Goal: Task Accomplishment & Management: Complete application form

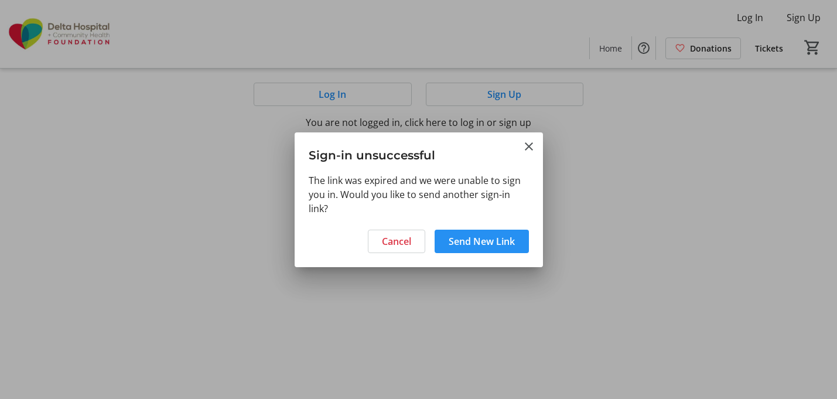
click at [468, 242] on span "Send New Link" at bounding box center [481, 241] width 66 height 14
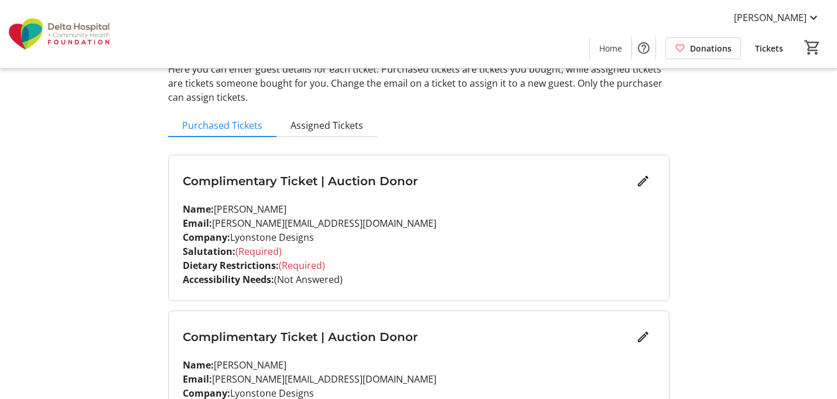
scroll to position [75, 0]
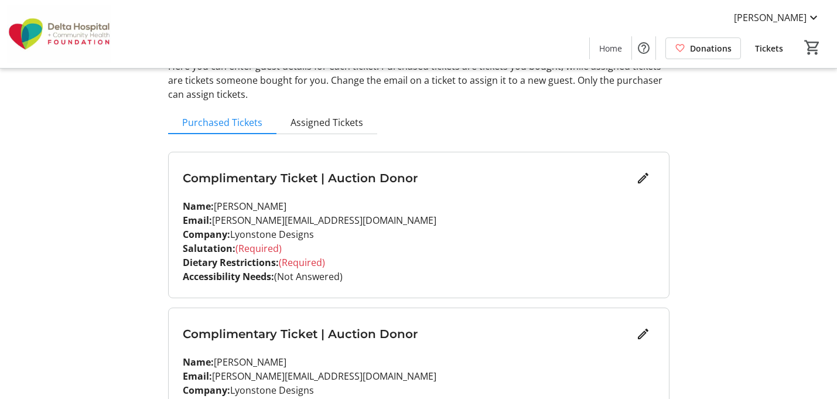
click at [255, 246] on span "(Required)" at bounding box center [258, 248] width 46 height 13
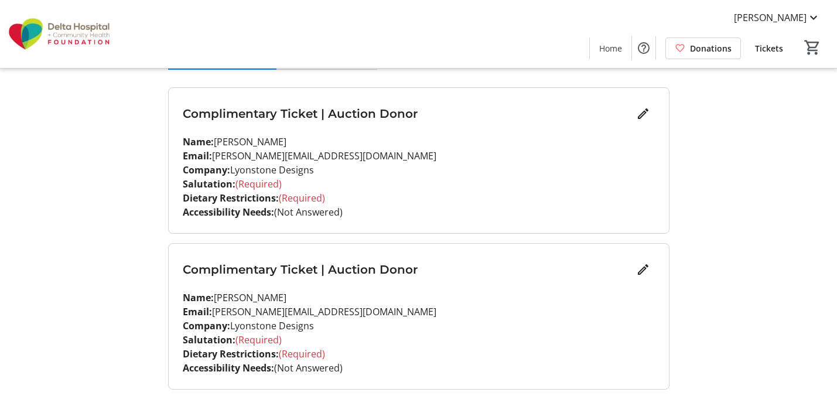
scroll to position [131, 0]
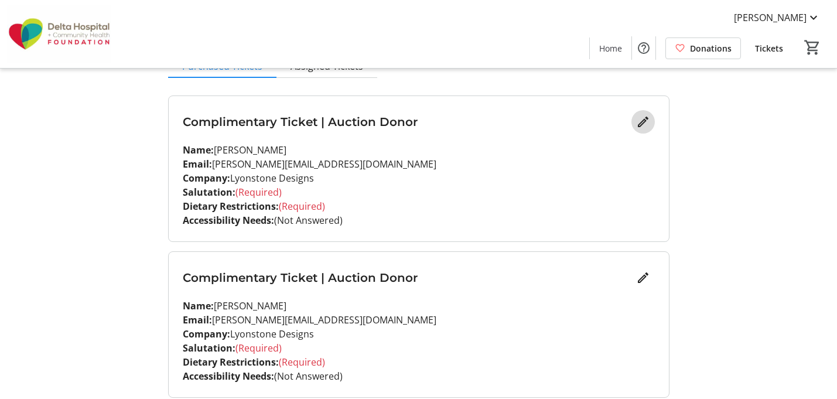
click at [638, 123] on mat-icon "Edit" at bounding box center [643, 122] width 14 height 14
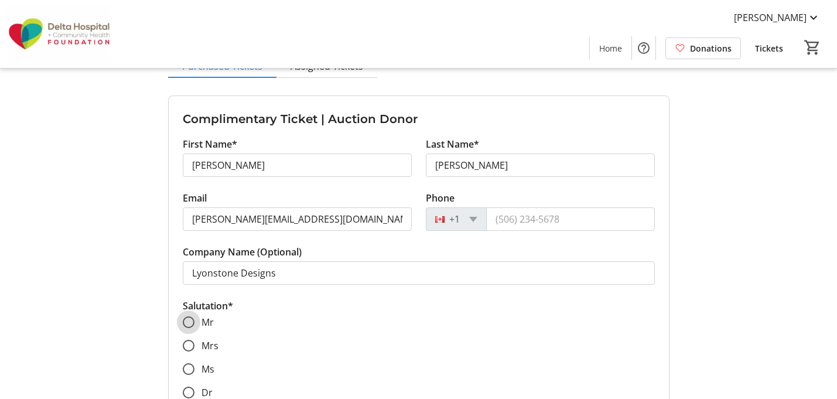
click at [188, 322] on input "Mr" at bounding box center [189, 322] width 12 height 12
radio input "true"
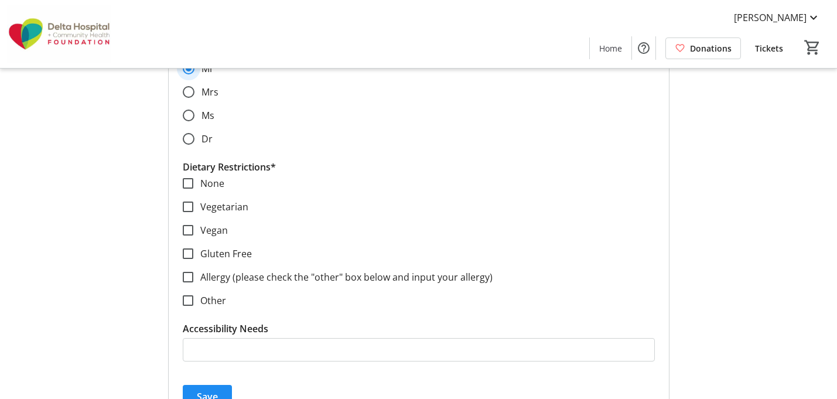
scroll to position [403, 0]
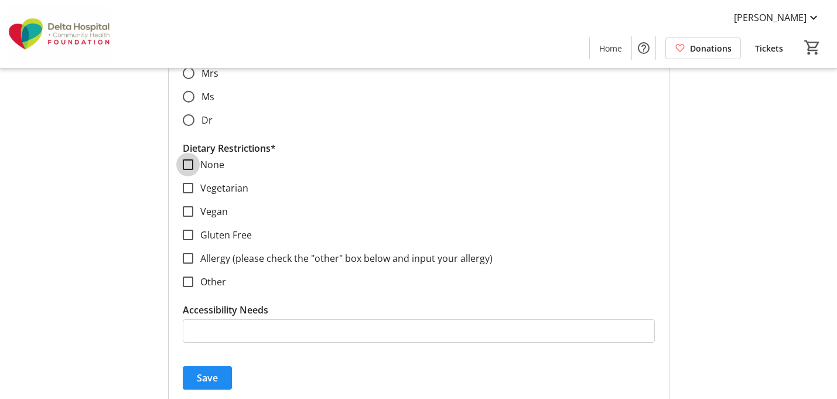
click at [188, 162] on input "None" at bounding box center [188, 164] width 11 height 11
checkbox input "true"
click at [213, 376] on span "Save" at bounding box center [207, 378] width 21 height 14
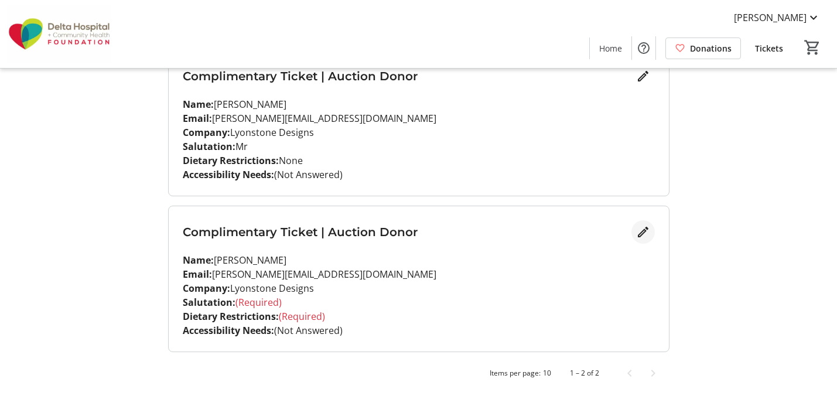
click at [634, 231] on span "Edit" at bounding box center [642, 231] width 23 height 23
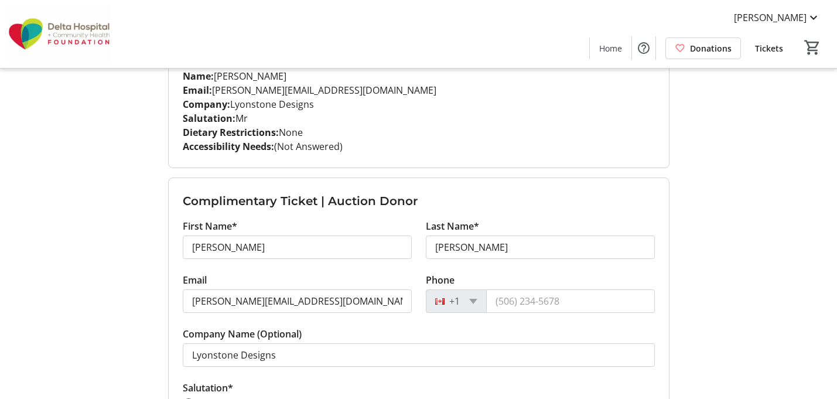
scroll to position [206, 0]
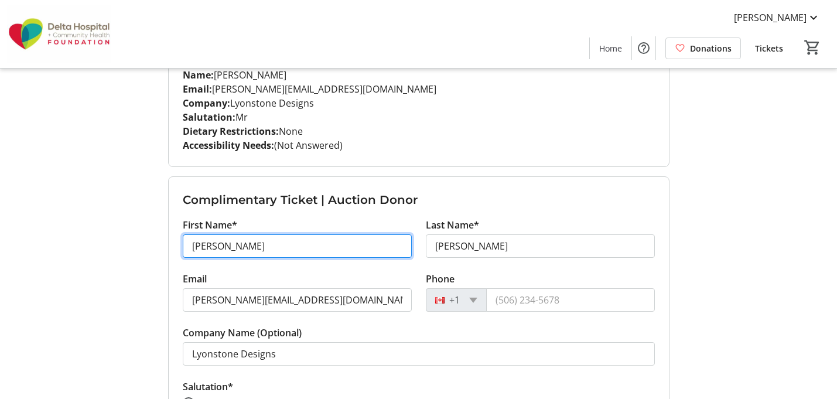
click at [248, 248] on input "Mindy" at bounding box center [297, 245] width 229 height 23
type input "M"
type input "Amrita"
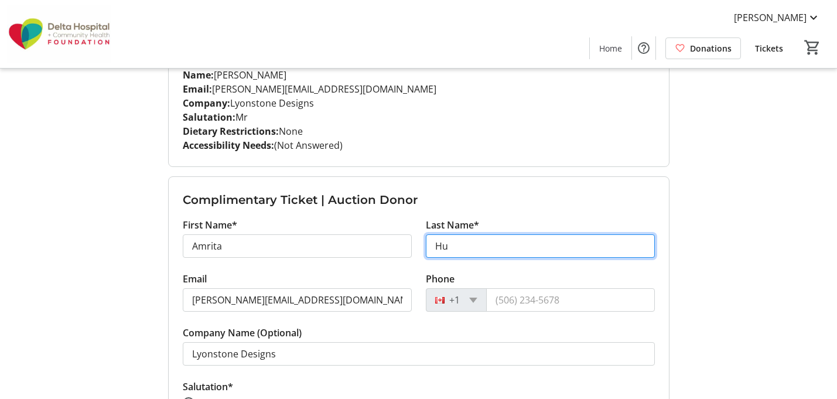
type input "H"
type input "Ahuja"
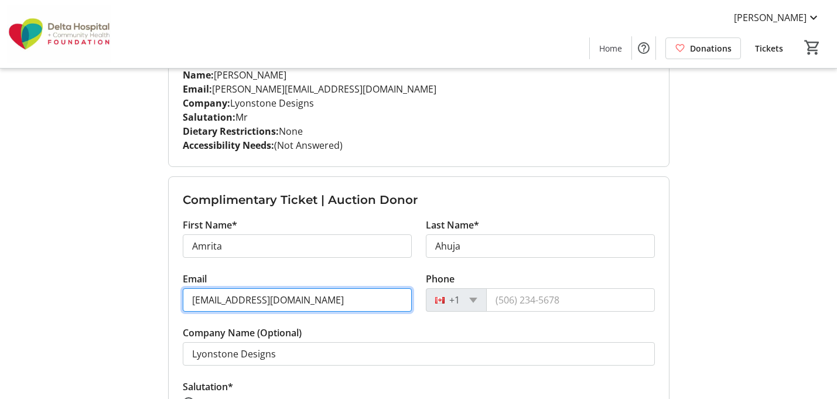
click at [227, 296] on input "Amritsa@groundwork.xyz" at bounding box center [297, 299] width 229 height 23
type input "Amrita@groundwork.xyz"
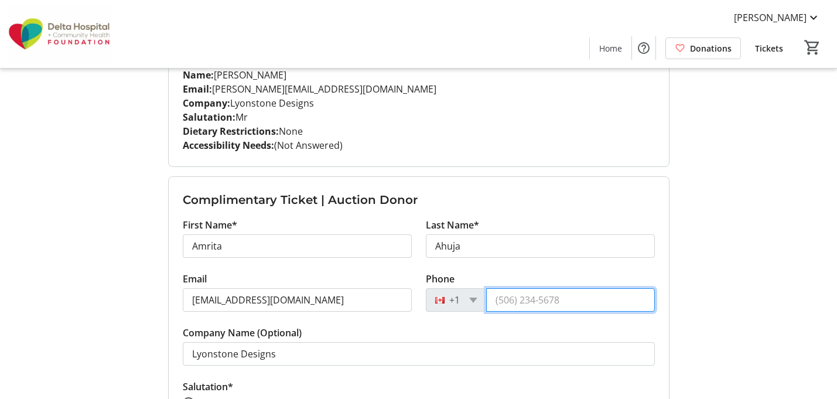
click at [552, 303] on input "Phone" at bounding box center [570, 299] width 169 height 23
type input "(604) 349-2202"
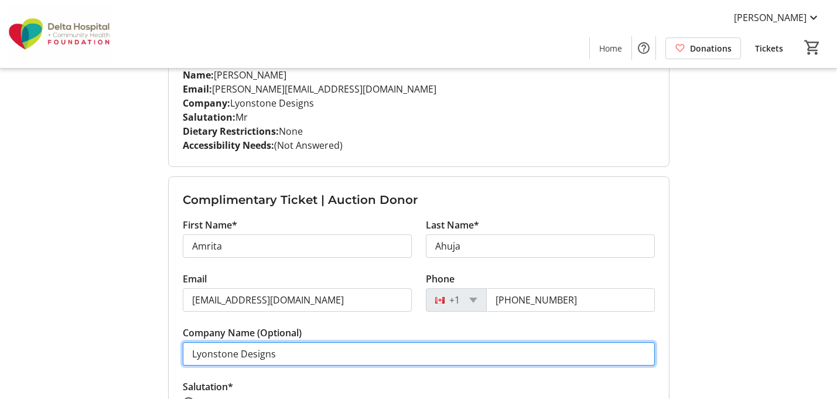
click at [356, 355] on input "Lyonstone Designs" at bounding box center [419, 353] width 472 height 23
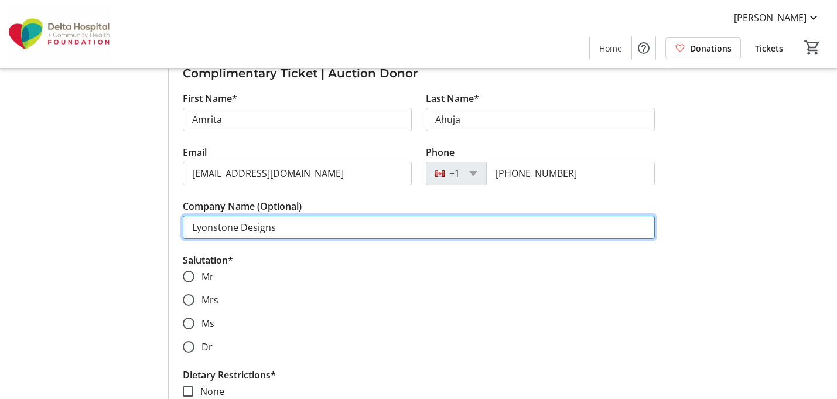
scroll to position [333, 0]
drag, startPoint x: 275, startPoint y: 231, endPoint x: 153, endPoint y: 227, distance: 122.4
click at [153, 227] on div "My Event Tickets Here you can enter guest details for each ticket. Purchased ti…" at bounding box center [418, 172] width 773 height 1010
type input "Groundwork Productivity"
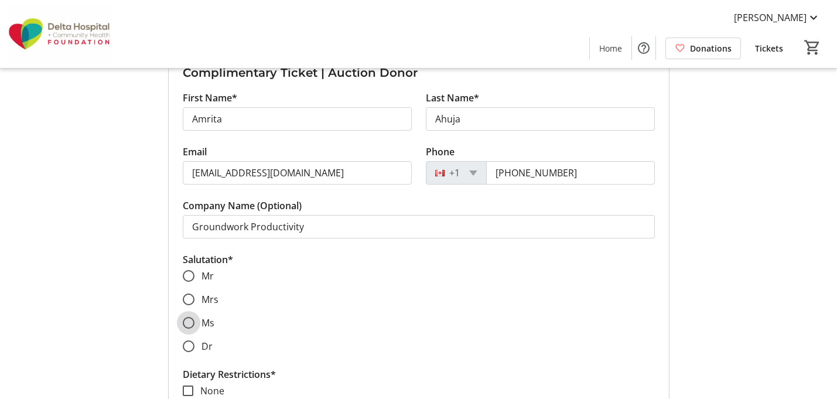
click at [191, 323] on input "Ms" at bounding box center [189, 323] width 12 height 12
radio input "true"
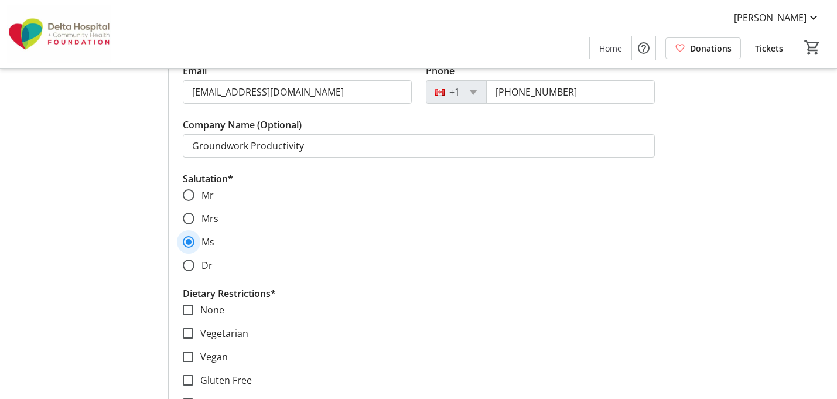
scroll to position [445, 0]
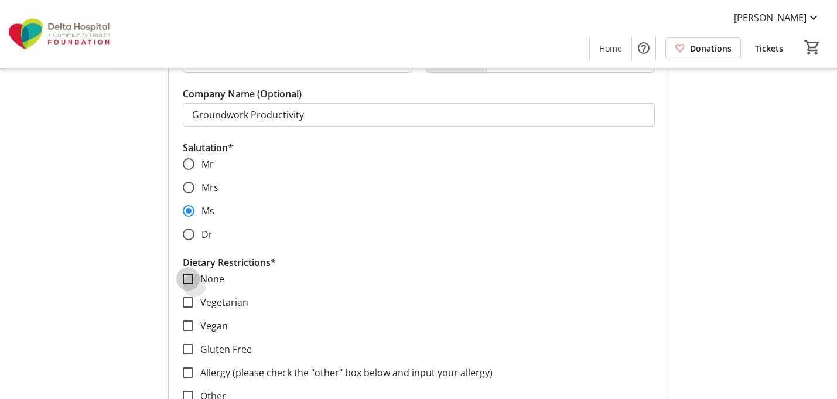
click at [186, 282] on input "None" at bounding box center [188, 278] width 11 height 11
checkbox input "true"
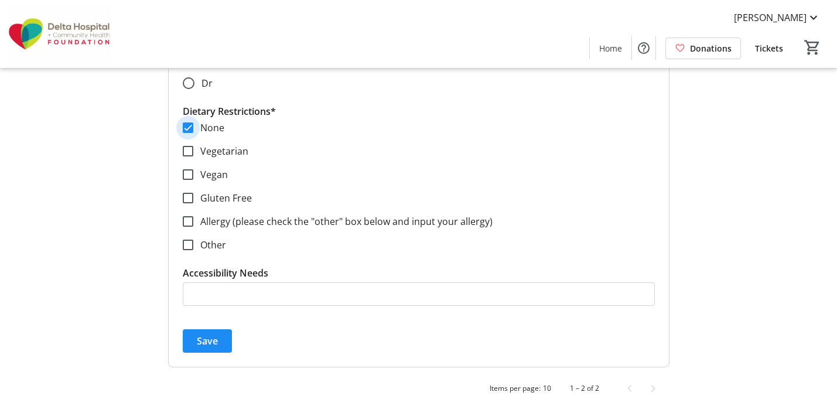
scroll to position [611, 0]
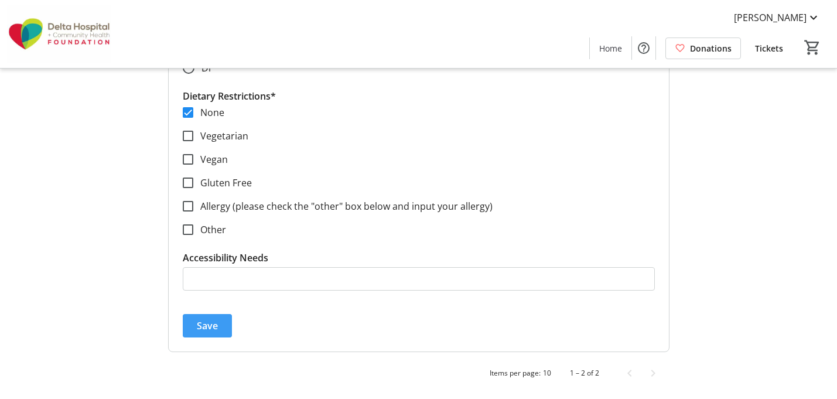
click at [215, 323] on span "Save" at bounding box center [207, 325] width 21 height 14
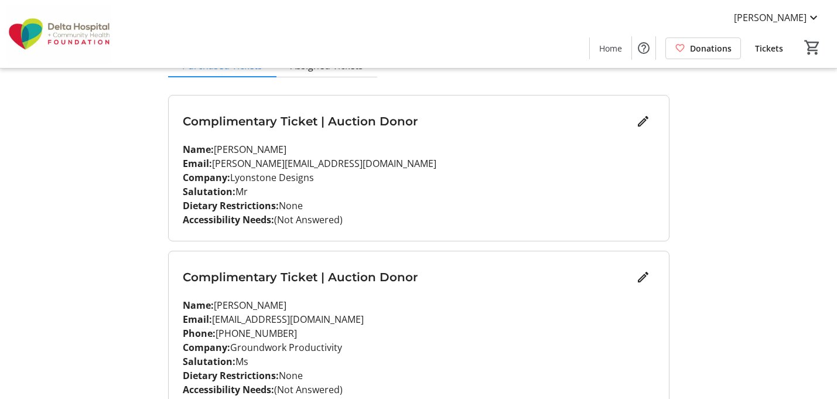
scroll to position [119, 0]
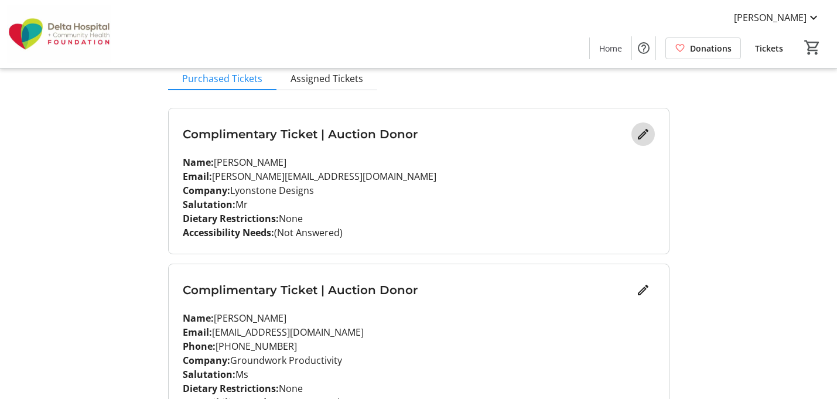
click at [644, 135] on mat-icon "Edit" at bounding box center [643, 134] width 14 height 14
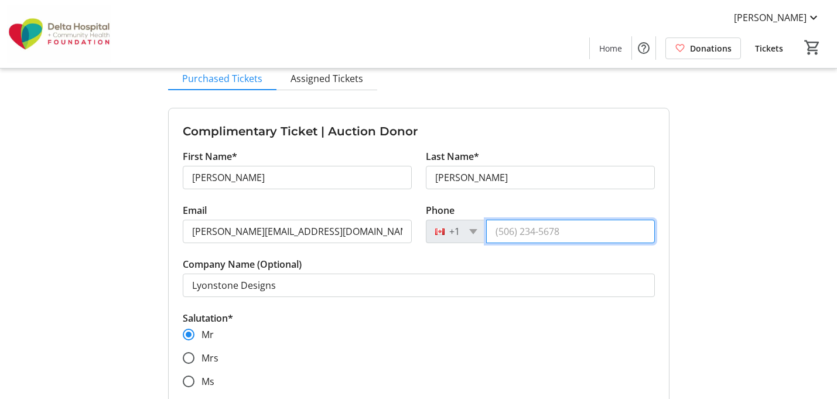
click at [526, 231] on input "Phone" at bounding box center [570, 231] width 169 height 23
type input "2"
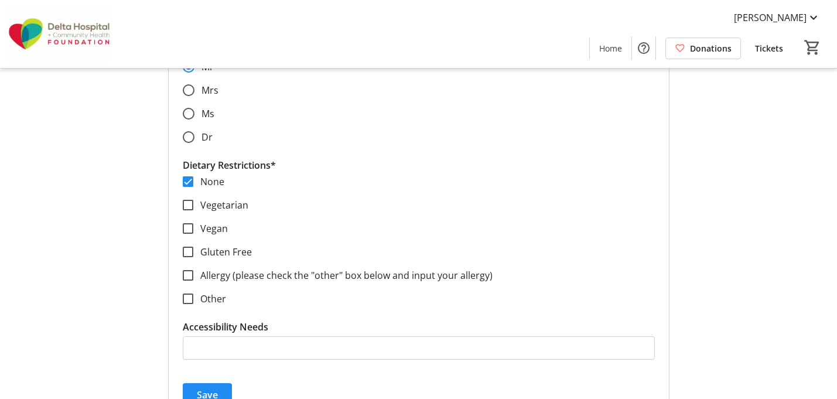
scroll to position [437, 0]
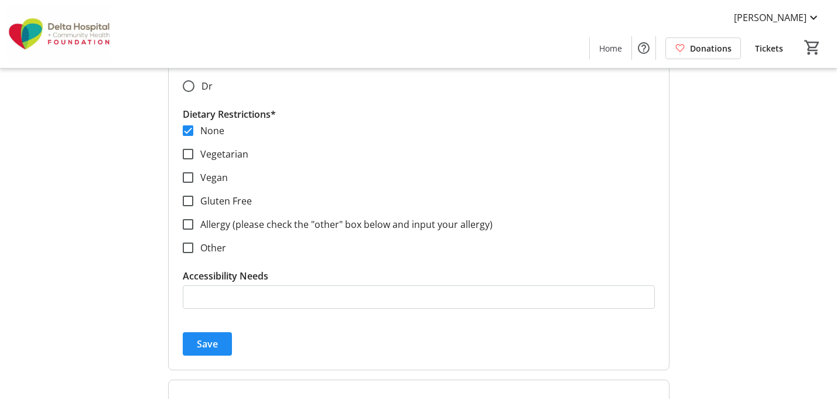
type input "(604) 209-8755"
click at [236, 330] on form "Complimentary Ticket | Auction Donor First Name* Mindy Last Name* Pandher Email…" at bounding box center [419, 80] width 500 height 580
click at [203, 342] on span "Save" at bounding box center [207, 344] width 21 height 14
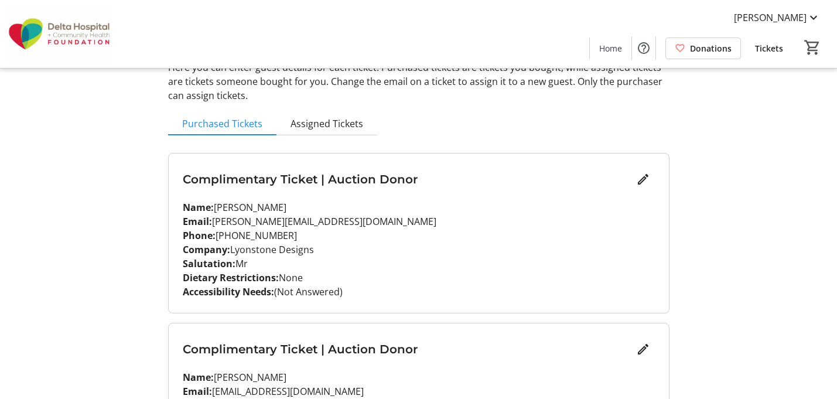
scroll to position [71, 0]
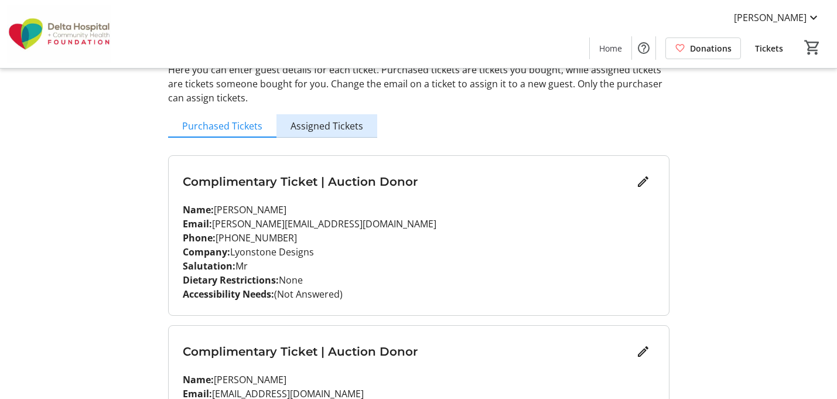
click at [340, 128] on span "Assigned Tickets" at bounding box center [326, 125] width 73 height 9
